Goal: Navigation & Orientation: Find specific page/section

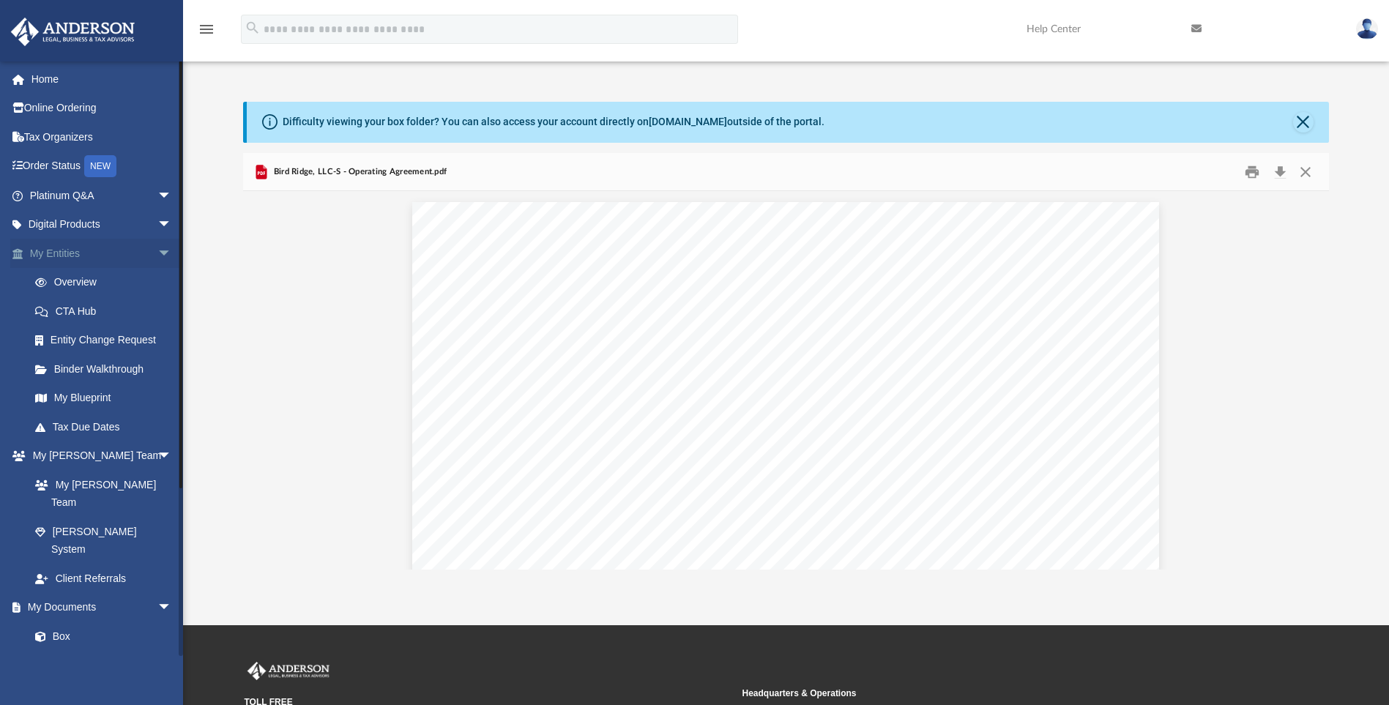
scroll to position [3222, 0]
click at [53, 250] on link "My Entities arrow_drop_down" at bounding box center [102, 253] width 184 height 29
click at [78, 622] on link "Box" at bounding box center [108, 636] width 174 height 29
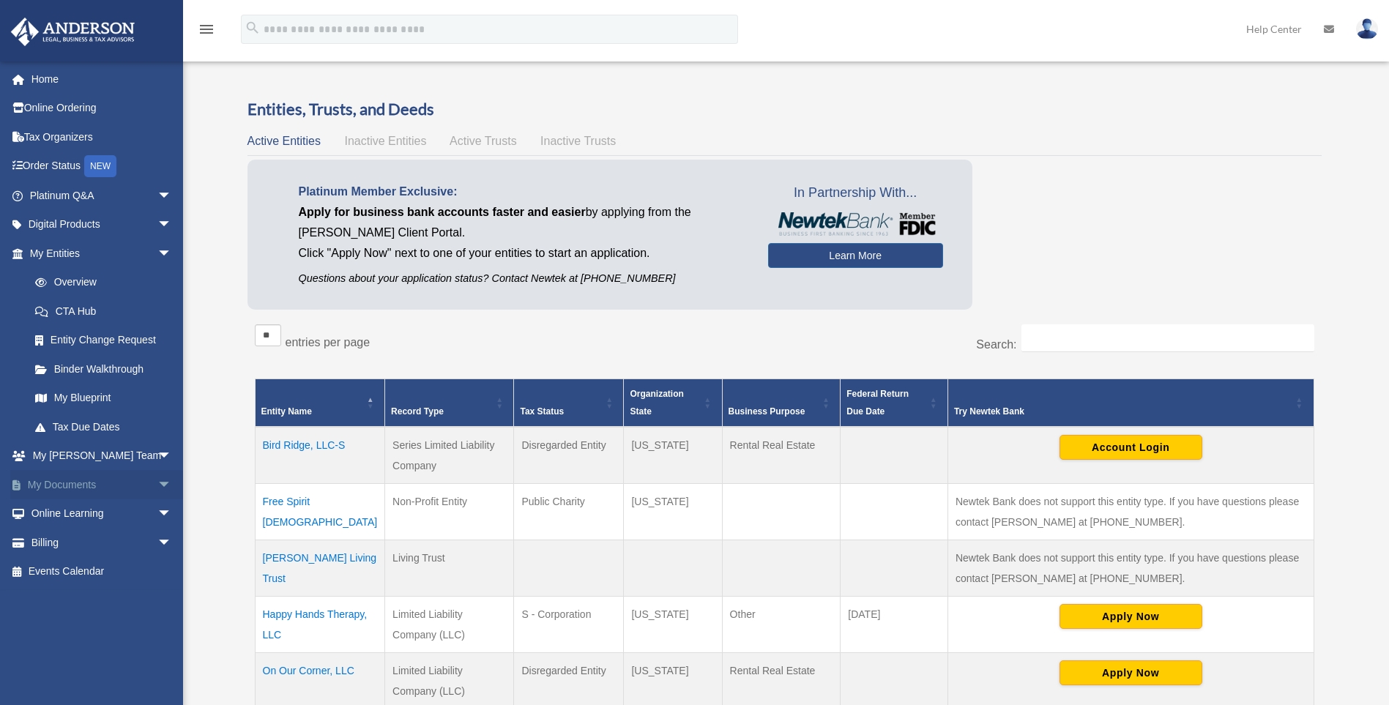
click at [157, 483] on span "arrow_drop_down" at bounding box center [171, 485] width 29 height 30
click at [59, 513] on link "Box" at bounding box center [108, 513] width 174 height 29
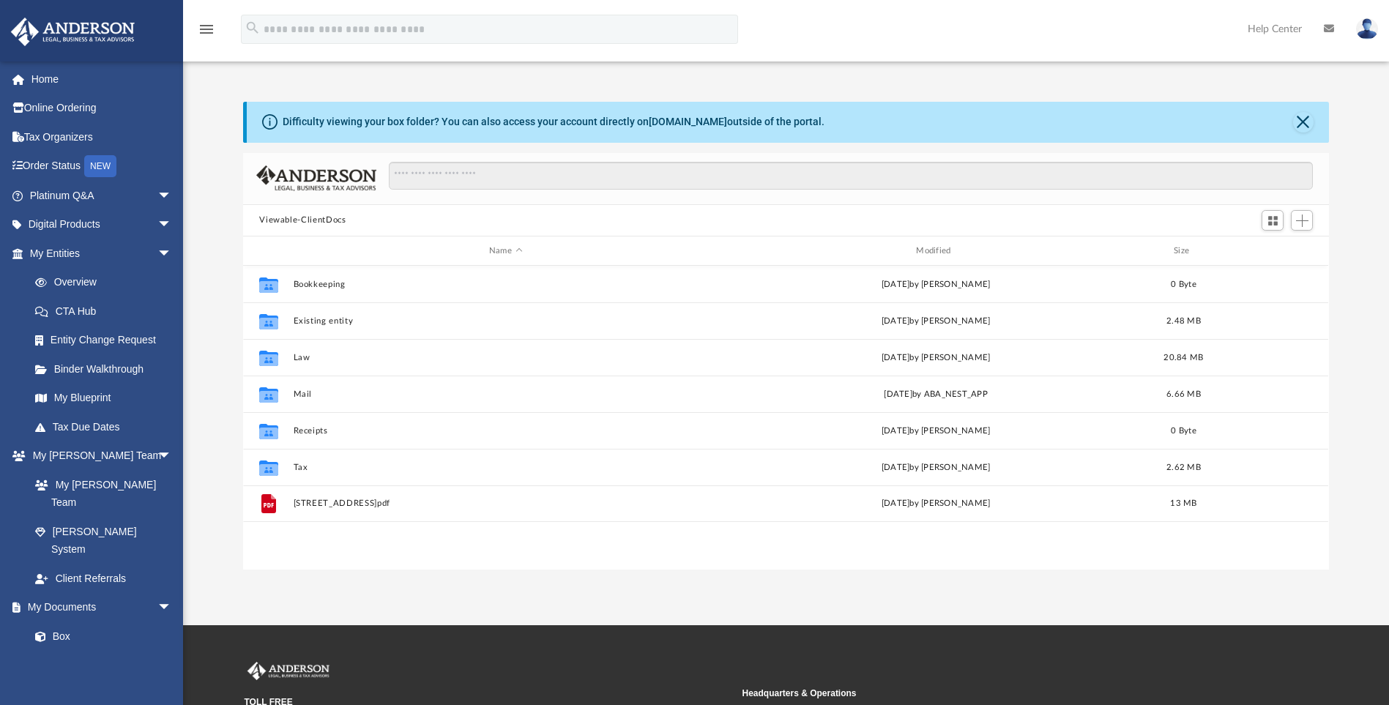
scroll to position [322, 1075]
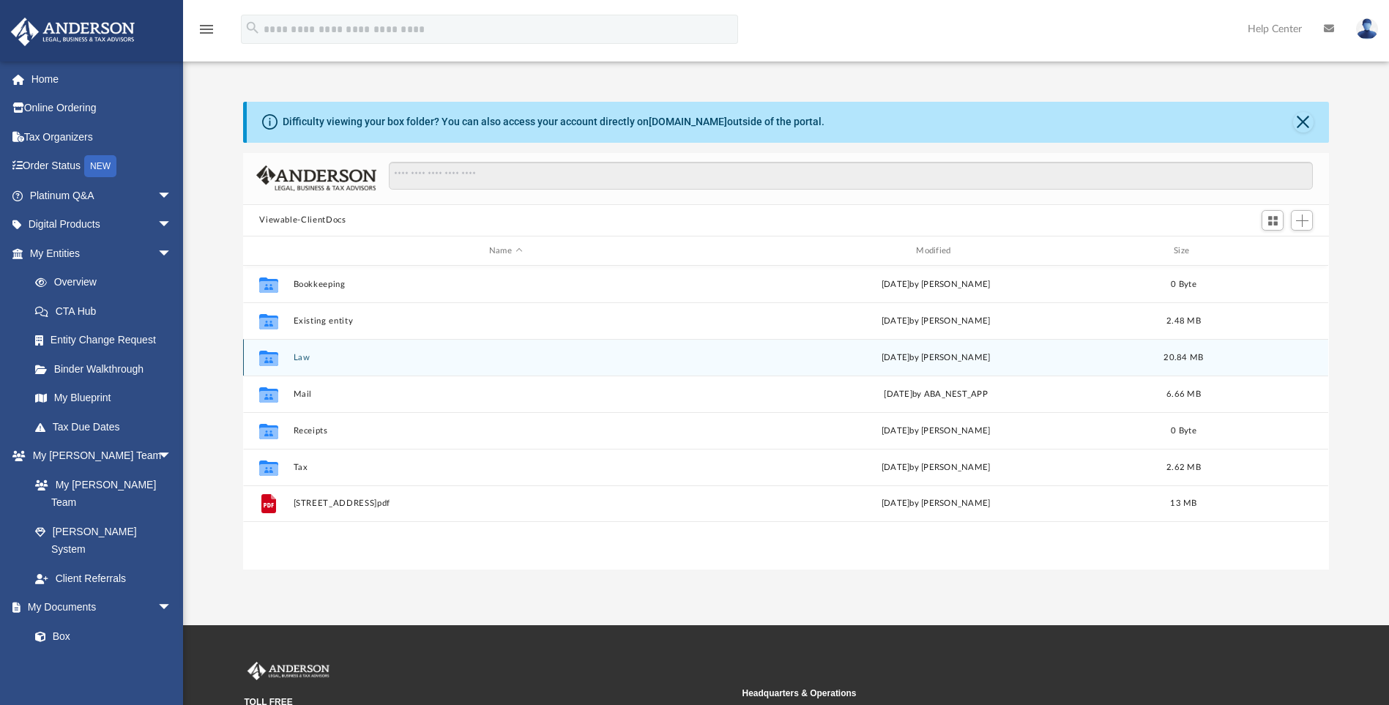
click at [303, 358] on button "Law" at bounding box center [506, 358] width 424 height 10
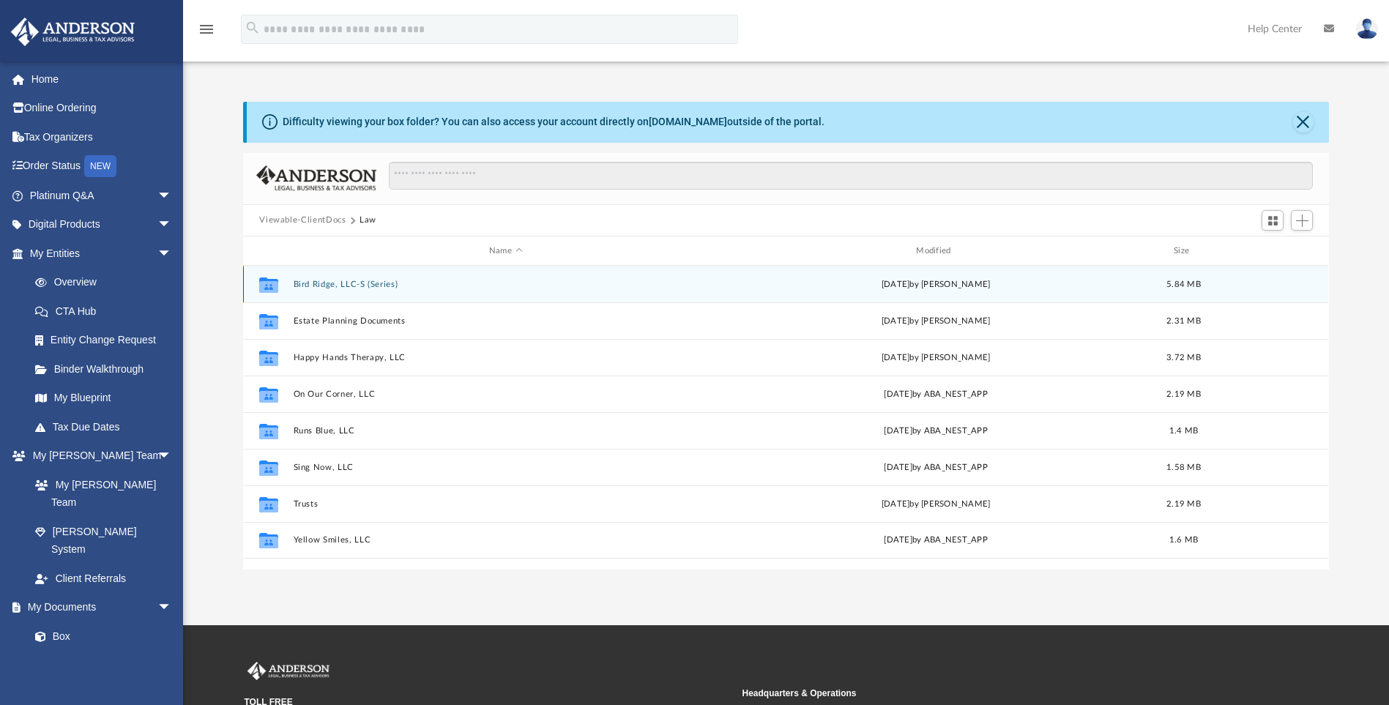
click at [327, 283] on button "Bird Ridge, LLC-S (Series)" at bounding box center [506, 285] width 424 height 10
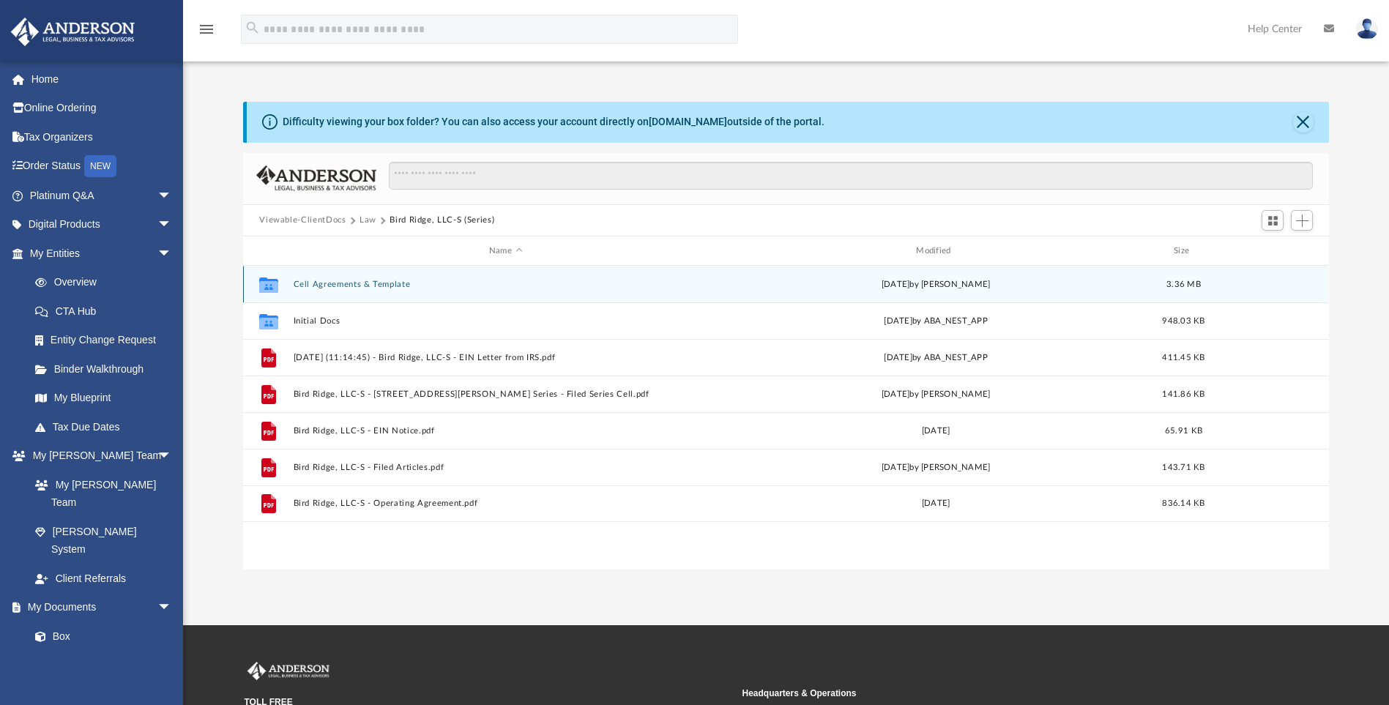
click at [336, 281] on button "Cell Agreements & Template" at bounding box center [506, 285] width 424 height 10
